Goal: Task Accomplishment & Management: Use online tool/utility

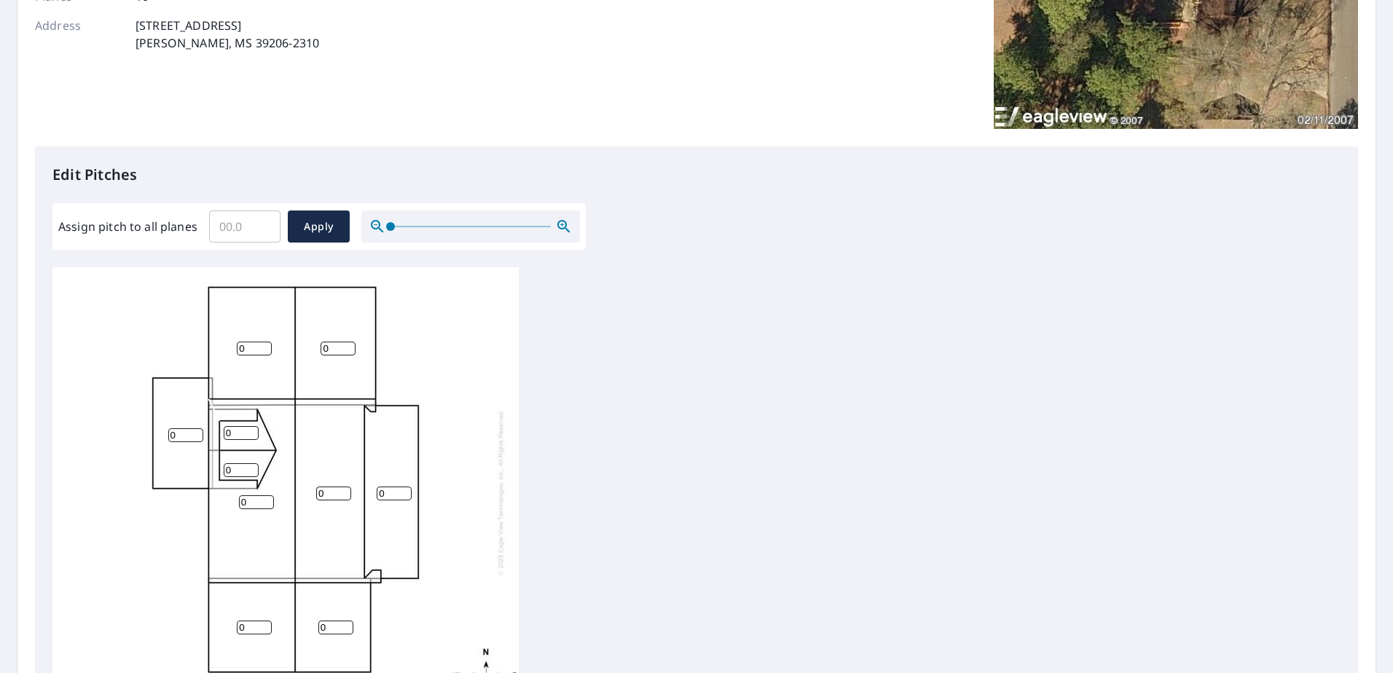
scroll to position [364, 0]
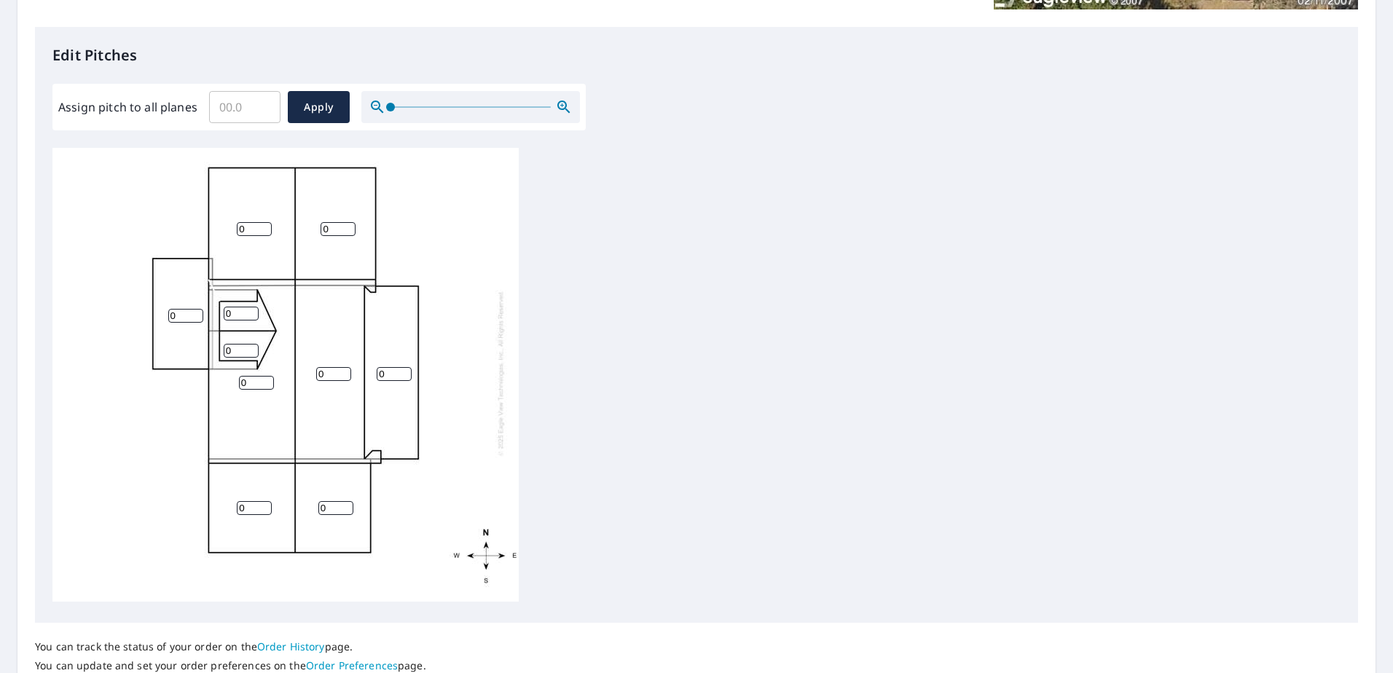
click at [246, 222] on input "0" at bounding box center [254, 229] width 35 height 14
type input "0"
type input "4"
click at [345, 222] on input "0" at bounding box center [338, 229] width 35 height 14
type input "4"
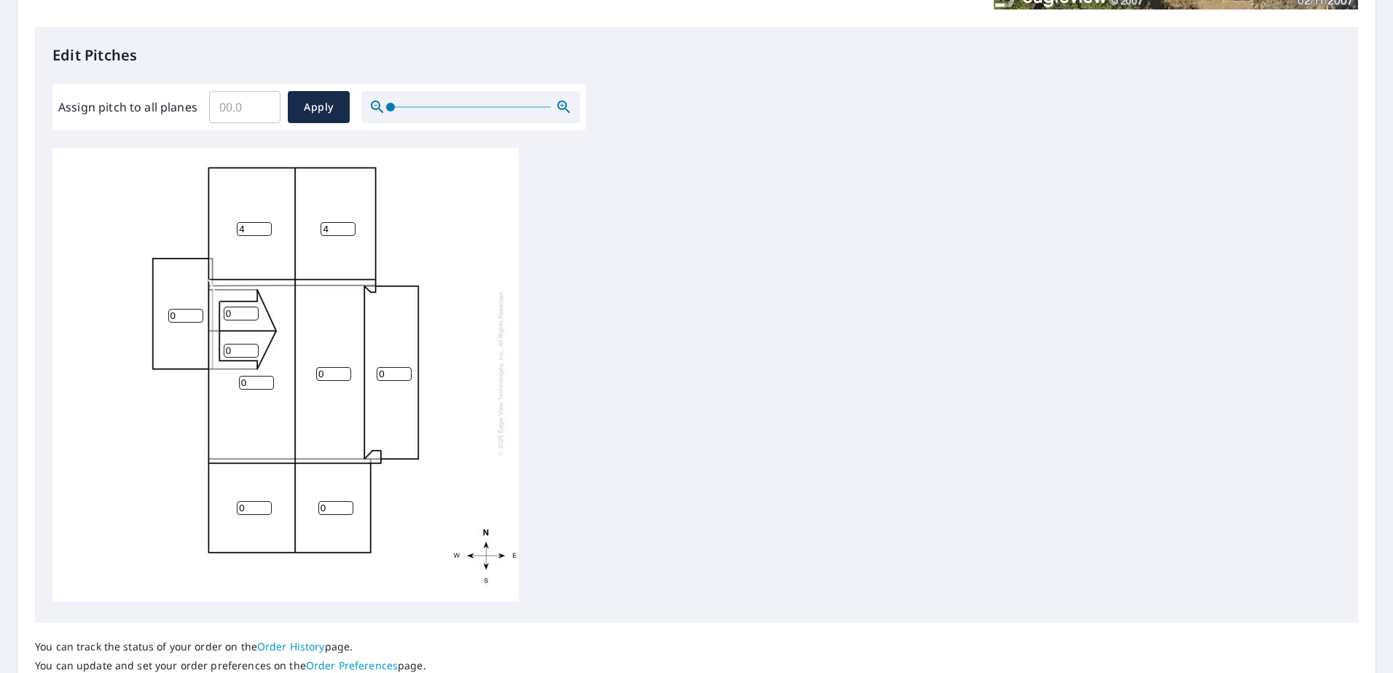
click at [249, 376] on input "0" at bounding box center [256, 383] width 35 height 14
type input "12"
click at [322, 367] on input "0" at bounding box center [333, 374] width 35 height 14
type input "12"
click at [382, 367] on input "0" at bounding box center [394, 374] width 35 height 14
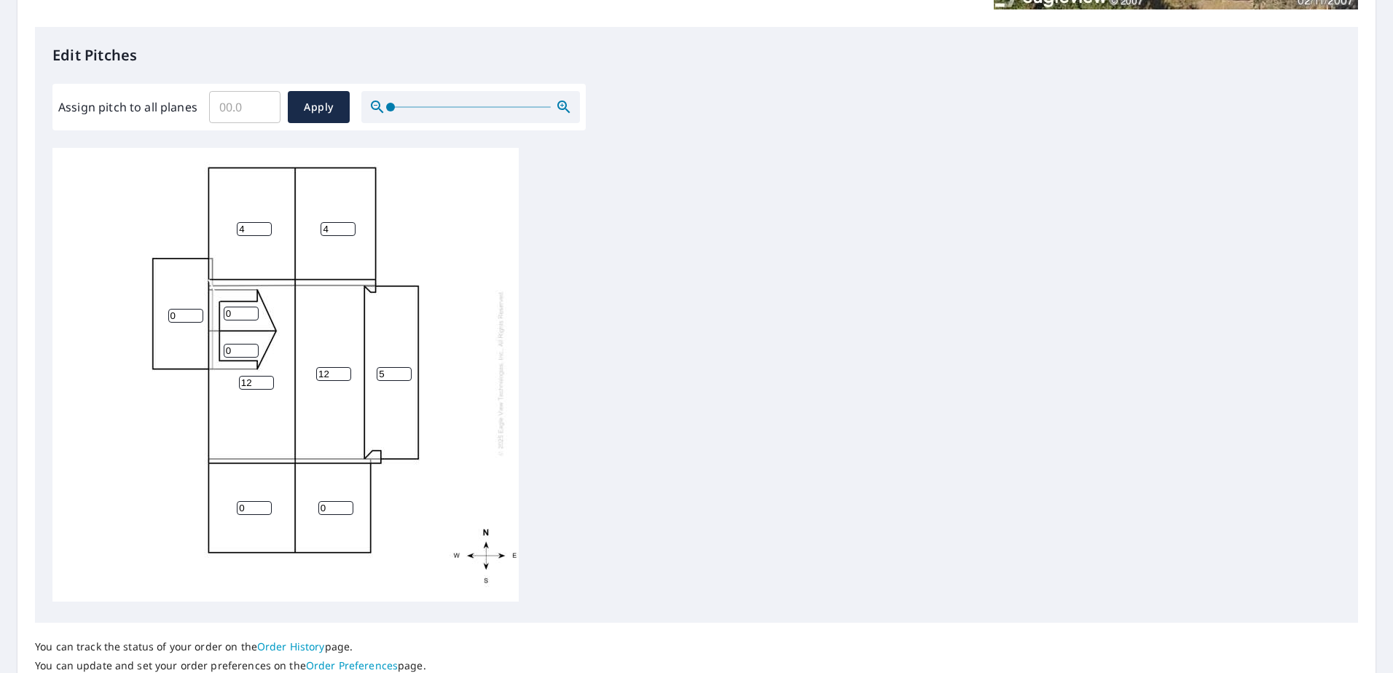
type input "5"
click at [249, 501] on input "0" at bounding box center [254, 508] width 35 height 14
type input "5"
click at [328, 501] on input "0" at bounding box center [335, 508] width 35 height 14
type input "5"
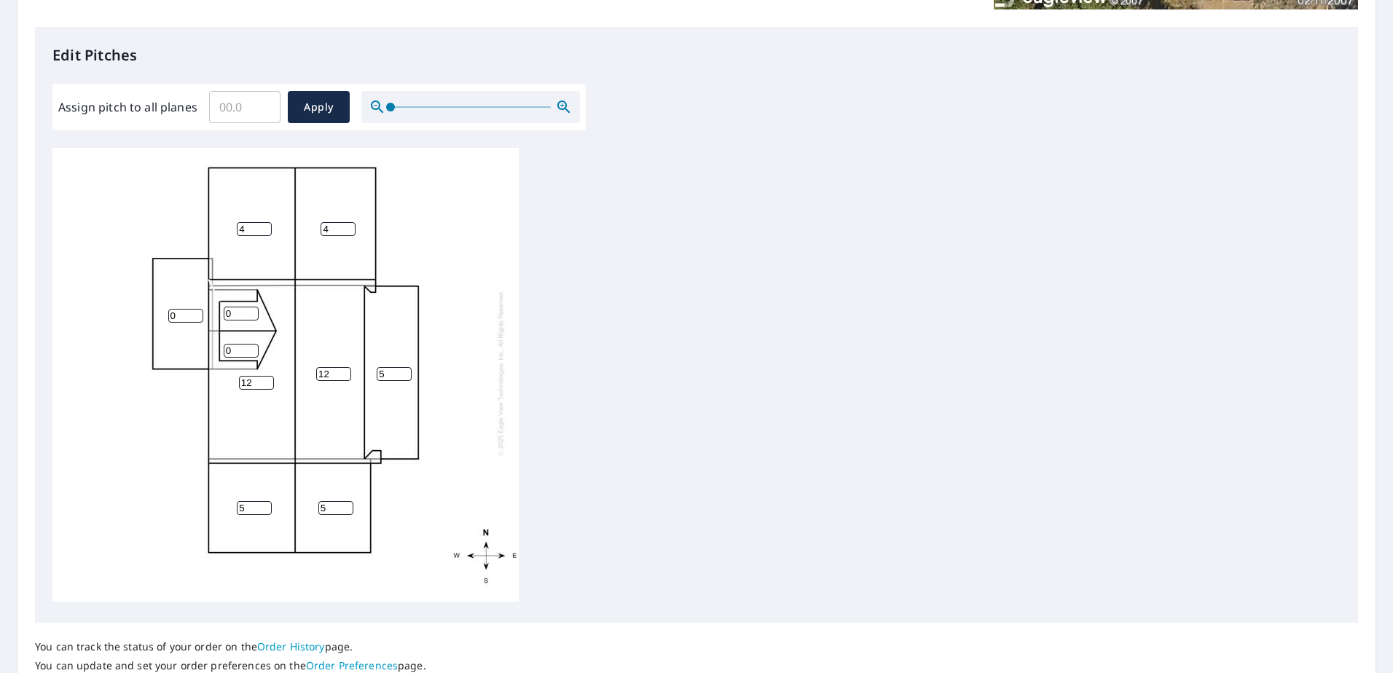
click at [240, 308] on input "0" at bounding box center [241, 314] width 35 height 14
type input "5"
click at [239, 344] on input "0" at bounding box center [241, 351] width 35 height 14
type input "4"
click at [237, 307] on input "5" at bounding box center [241, 314] width 35 height 14
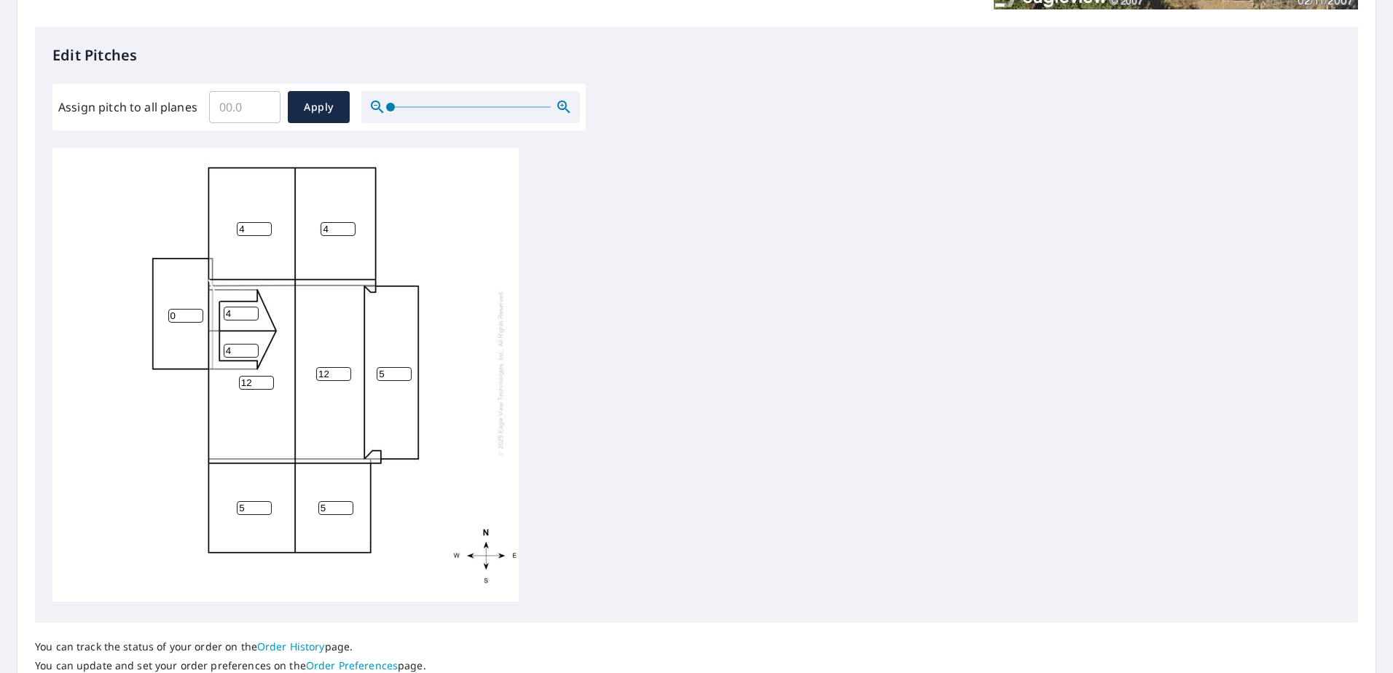
type input "4"
click at [252, 502] on input "5" at bounding box center [254, 508] width 35 height 14
type input "4"
click at [325, 501] on input "5" at bounding box center [335, 508] width 35 height 14
type input "4"
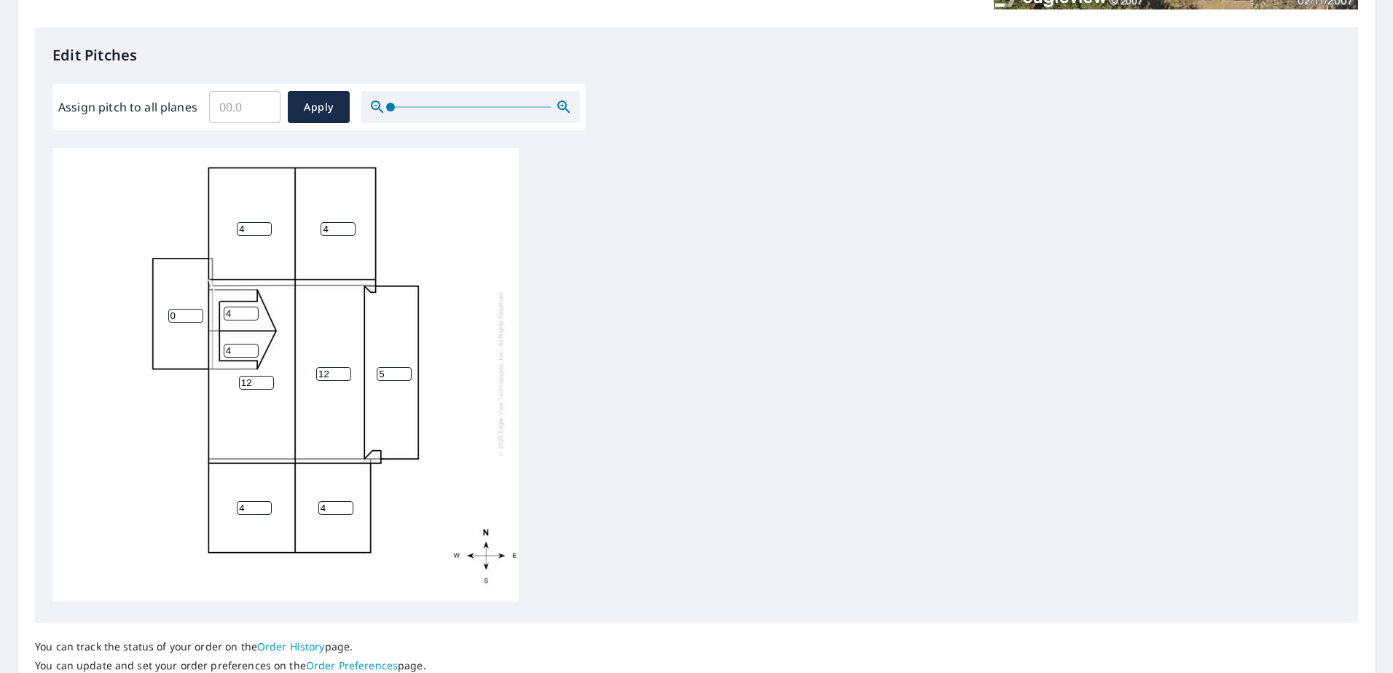
click at [176, 309] on input "0" at bounding box center [185, 316] width 35 height 14
type input "5"
click at [326, 106] on span "Apply" at bounding box center [319, 107] width 39 height 18
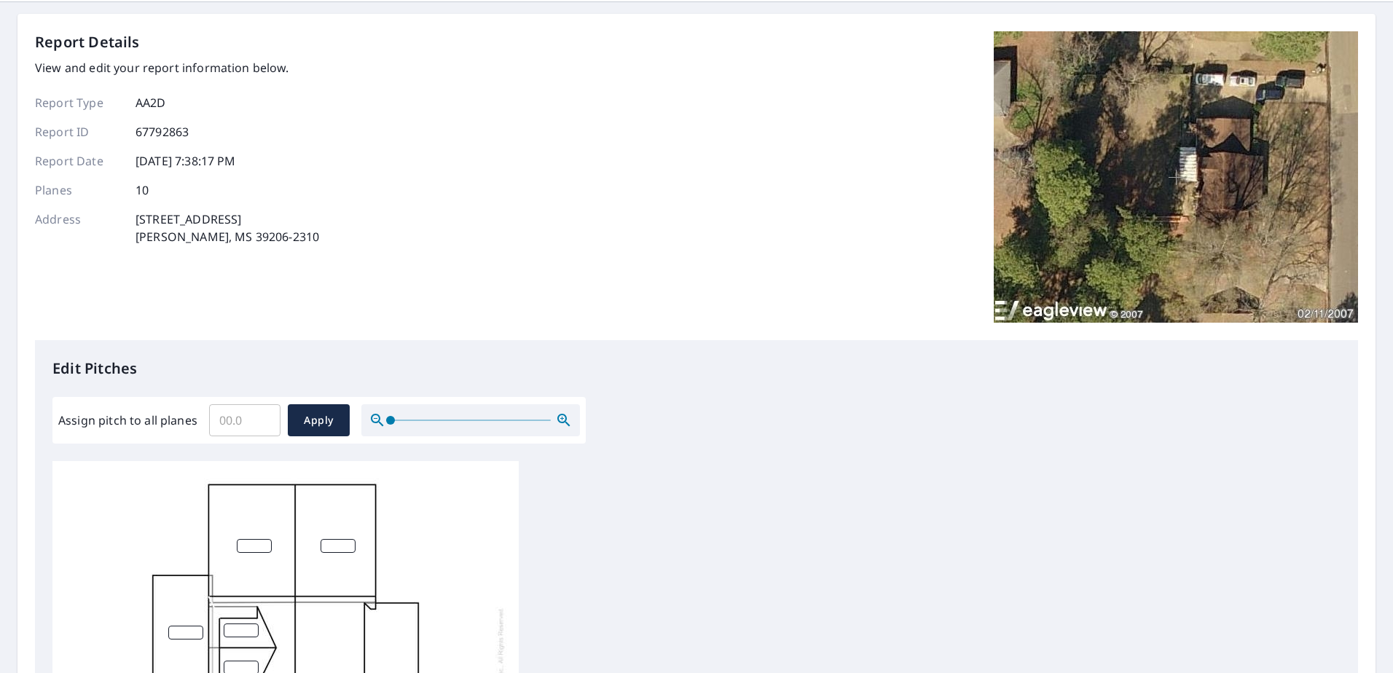
scroll to position [43, 0]
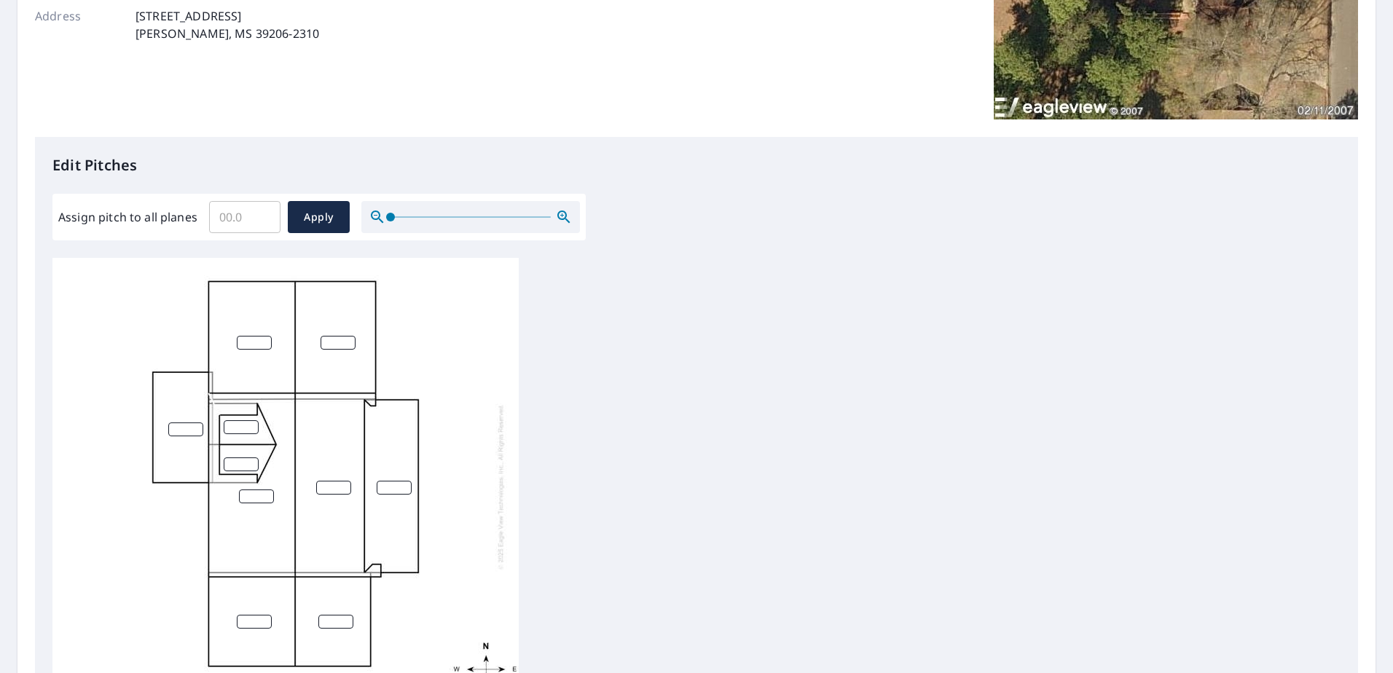
scroll to position [262, 0]
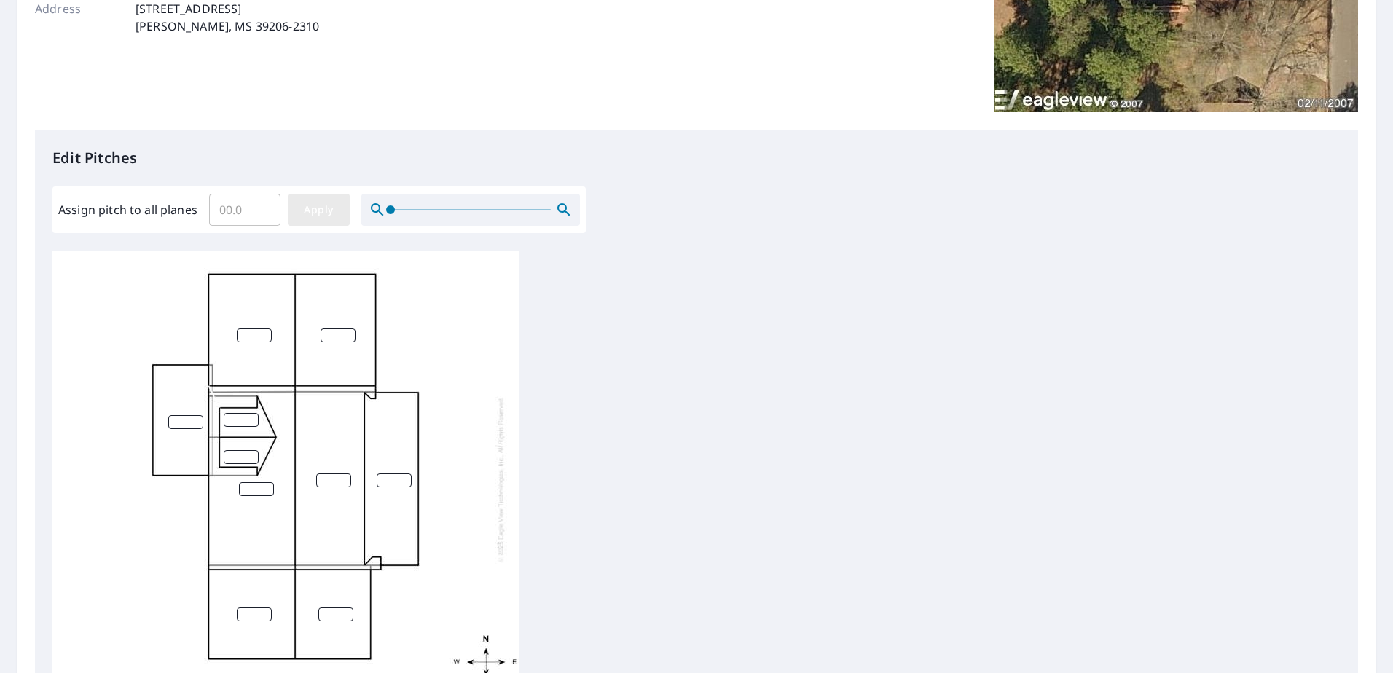
click at [318, 212] on span "Apply" at bounding box center [319, 210] width 39 height 18
type input "1"
click at [259, 335] on input "1" at bounding box center [254, 336] width 35 height 14
type input "4"
click at [332, 335] on input "number" at bounding box center [338, 336] width 35 height 14
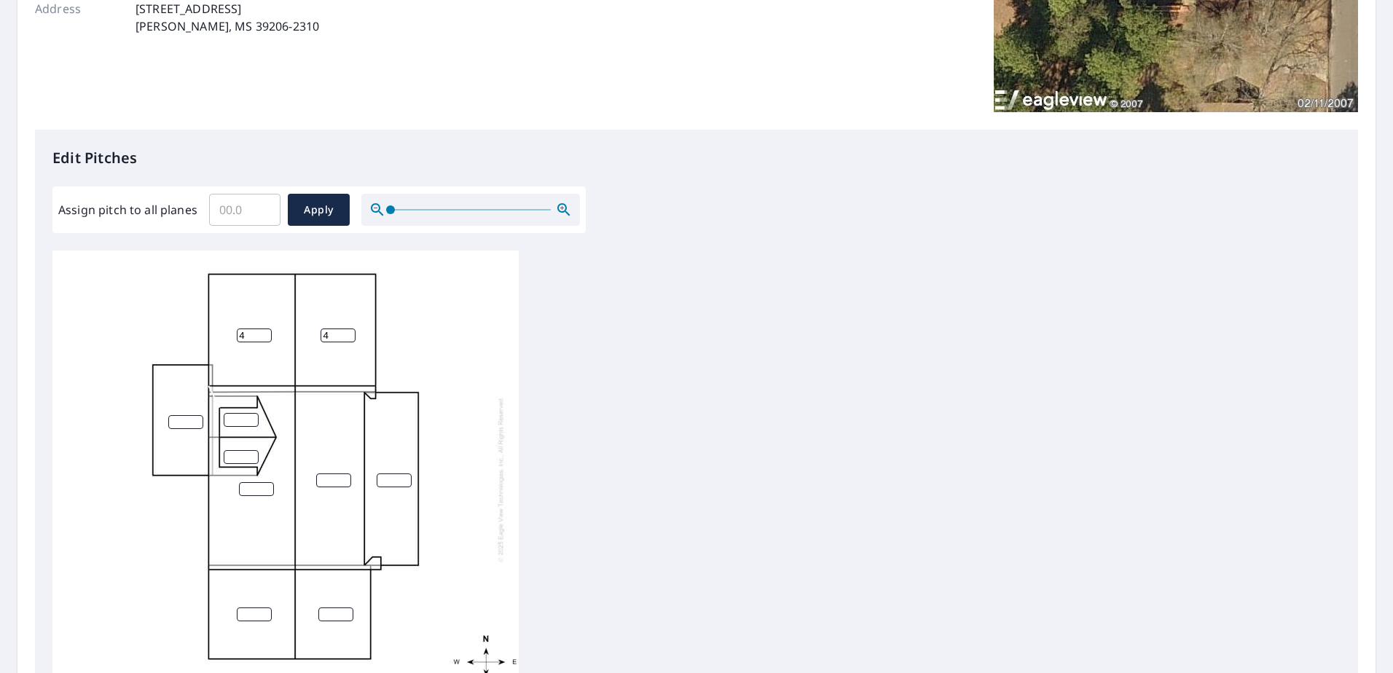
type input "4"
type input "0"
click at [246, 420] on input "0" at bounding box center [241, 420] width 35 height 14
type input "4"
type input "0"
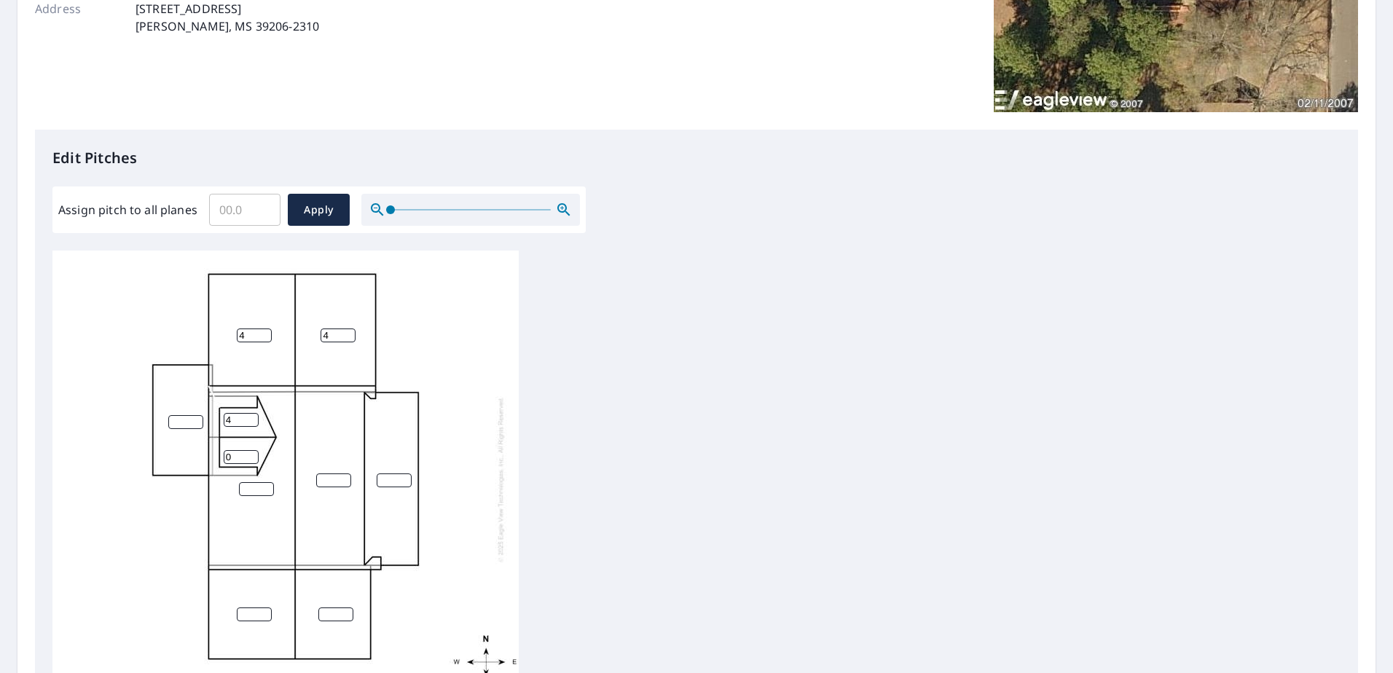
click at [246, 459] on input "0" at bounding box center [241, 457] width 35 height 14
type input "4"
click at [240, 483] on input "number" at bounding box center [256, 489] width 35 height 14
type input "12"
click at [320, 478] on input "number" at bounding box center [333, 481] width 35 height 14
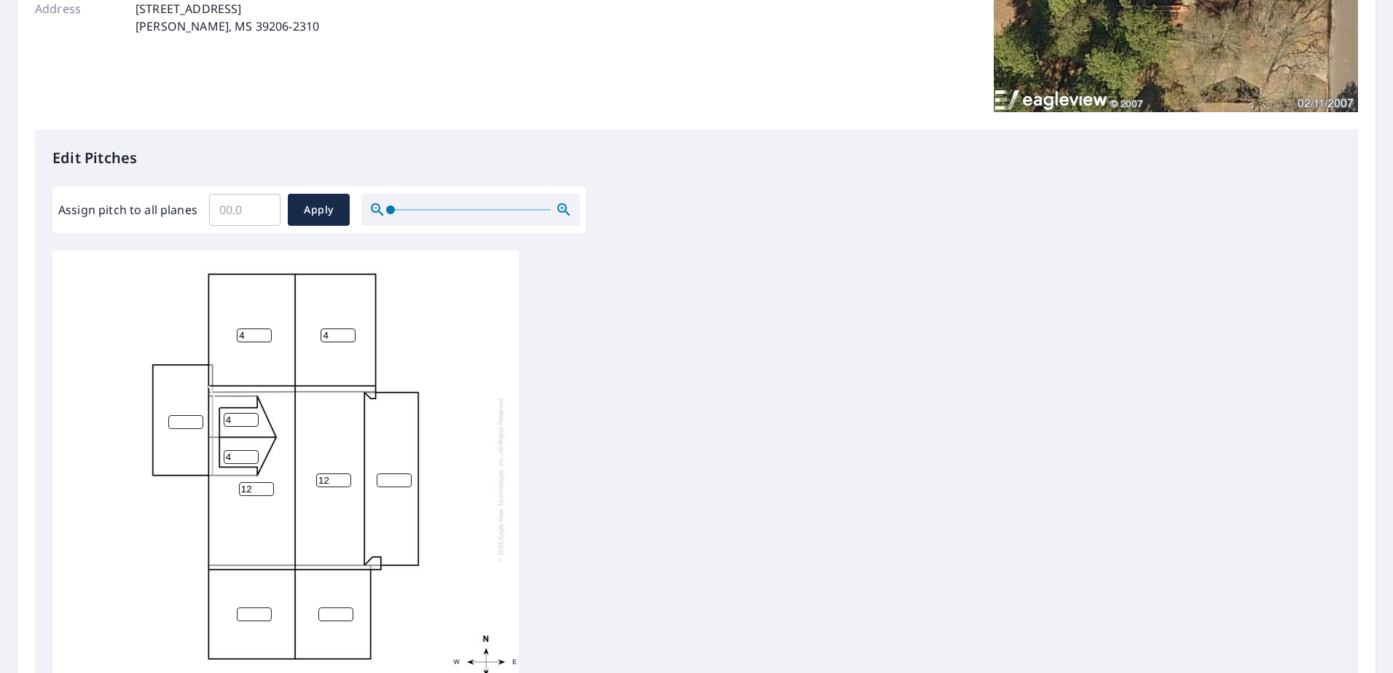
type input "12"
click at [386, 478] on input "number" at bounding box center [394, 481] width 35 height 14
type input "5"
click at [184, 423] on input "number" at bounding box center [185, 422] width 35 height 14
type input "5"
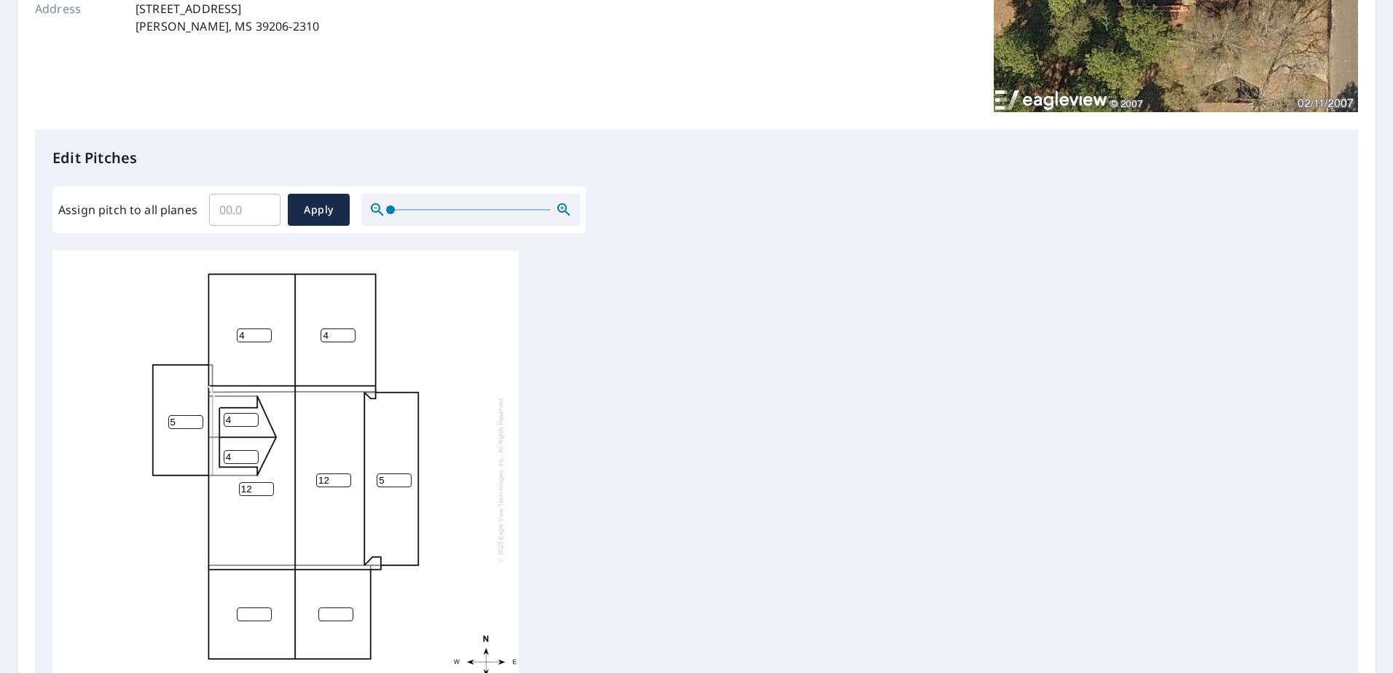
click at [247, 612] on input "number" at bounding box center [254, 615] width 35 height 14
type input "4"
click at [339, 617] on input "number" at bounding box center [335, 615] width 35 height 14
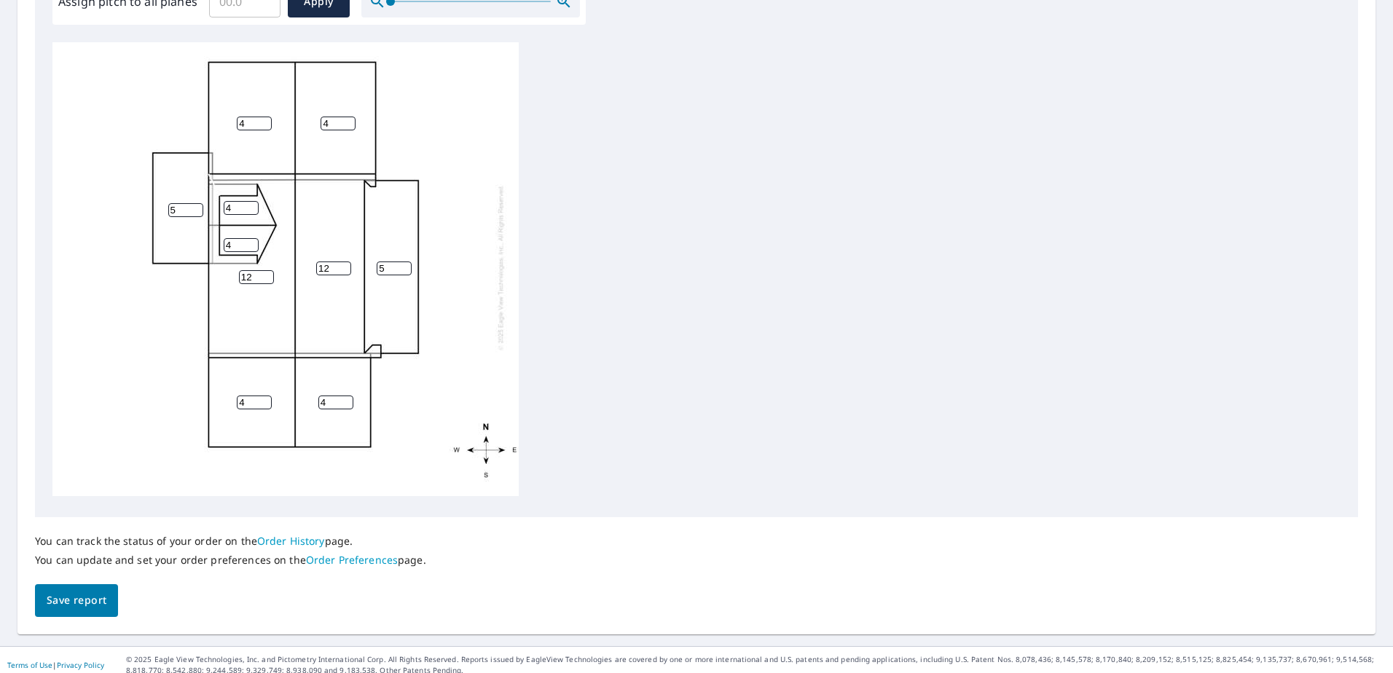
scroll to position [480, 0]
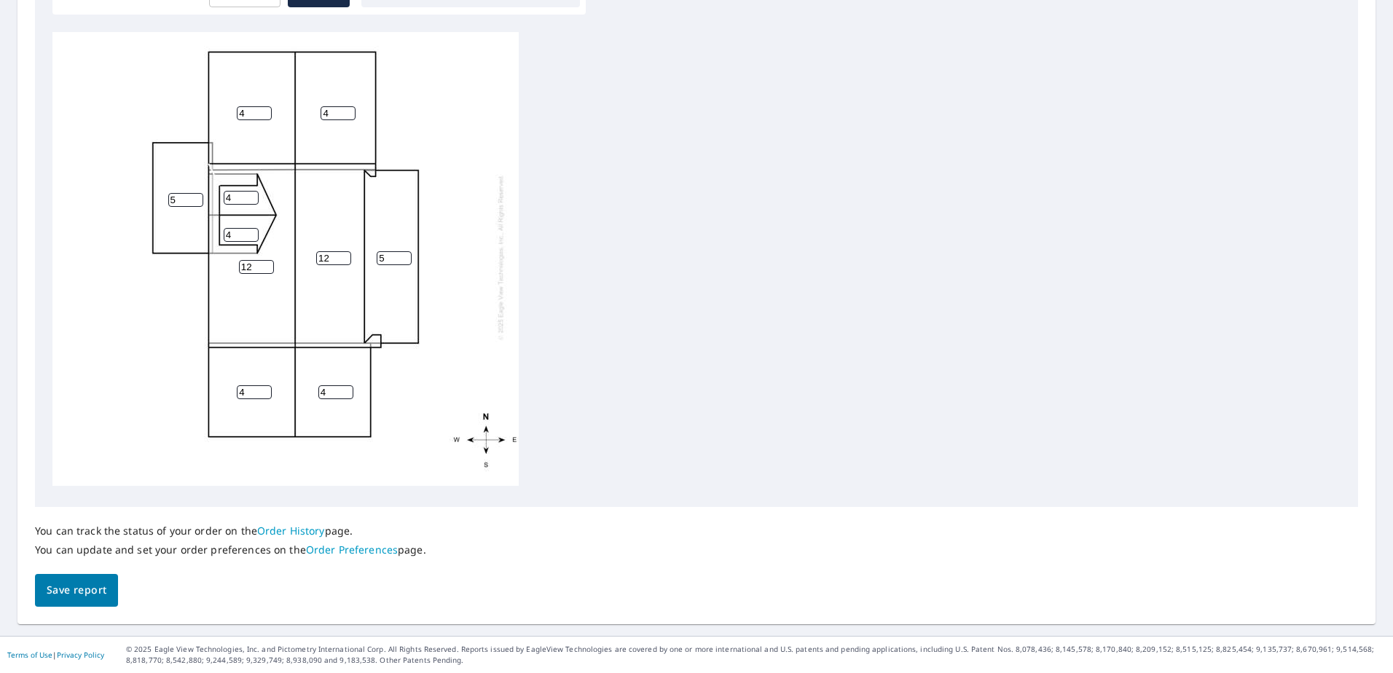
type input "4"
click at [86, 590] on span "Save report" at bounding box center [77, 591] width 60 height 18
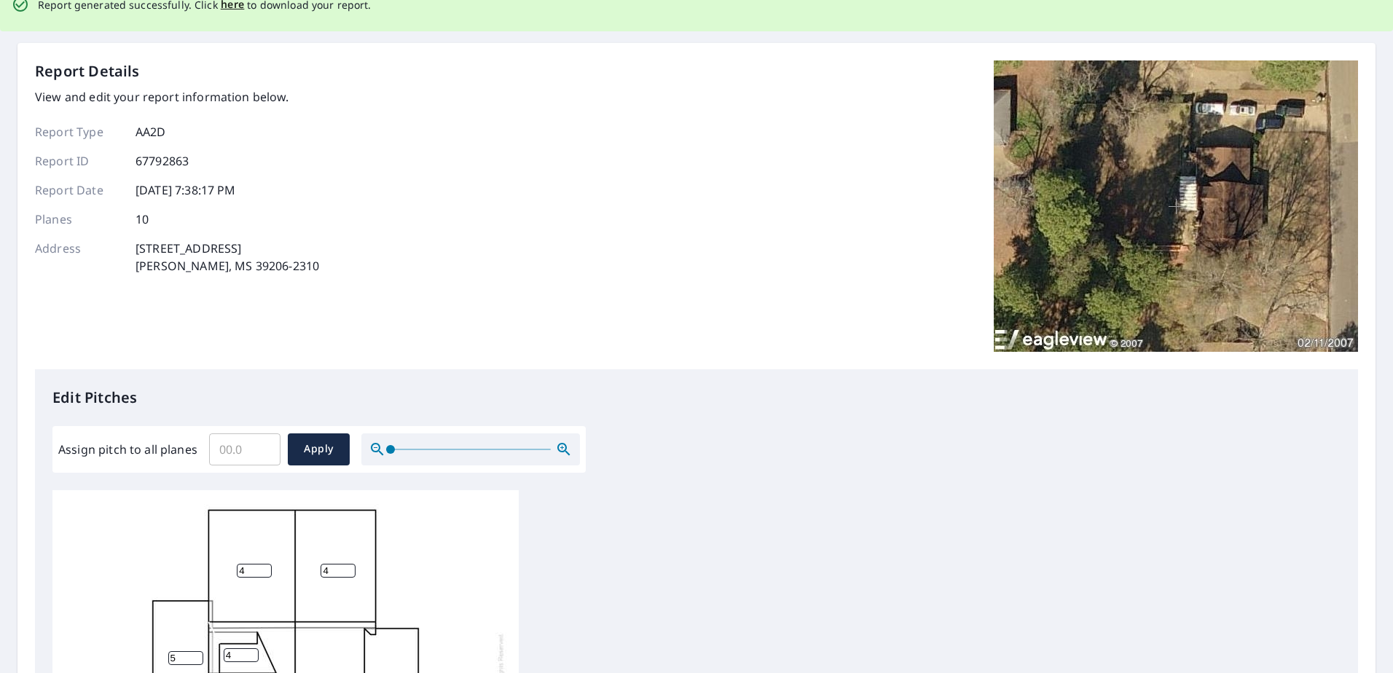
scroll to position [0, 0]
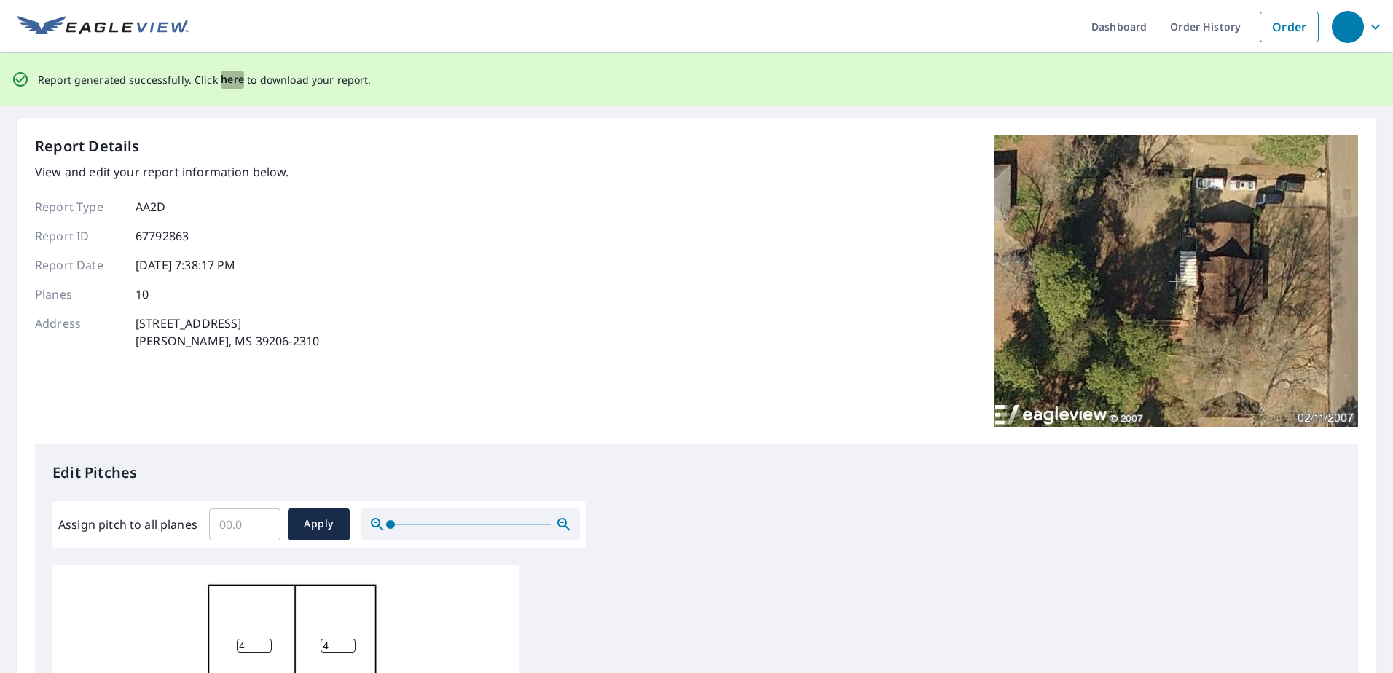
click at [226, 81] on span "here" at bounding box center [233, 80] width 24 height 18
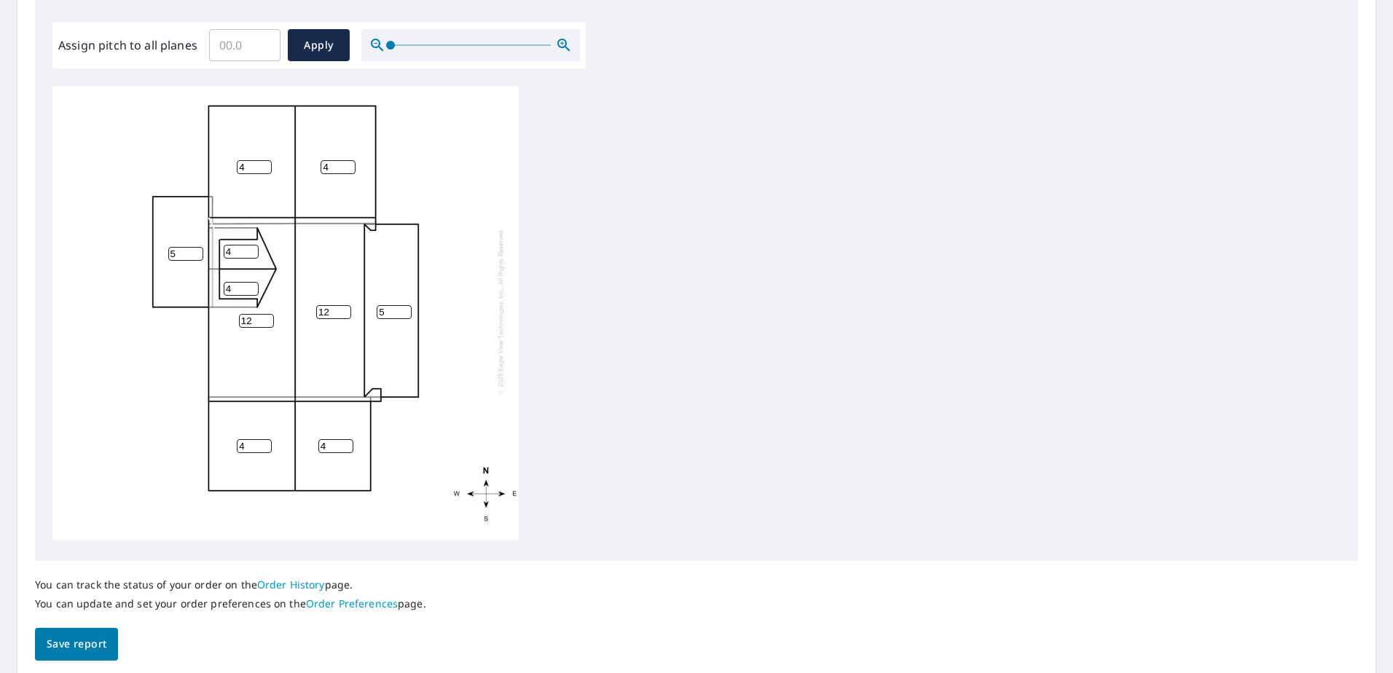
scroll to position [480, 0]
